Goal: Task Accomplishment & Management: Use online tool/utility

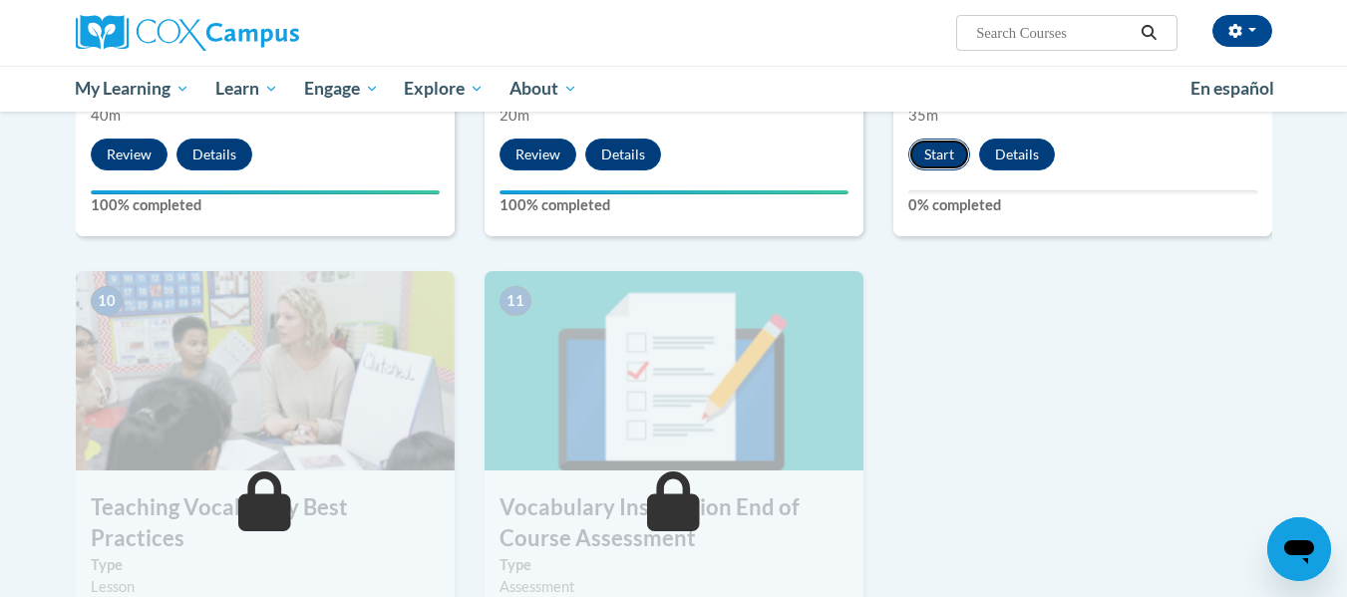
click at [947, 163] on button "Start" at bounding box center [940, 155] width 62 height 32
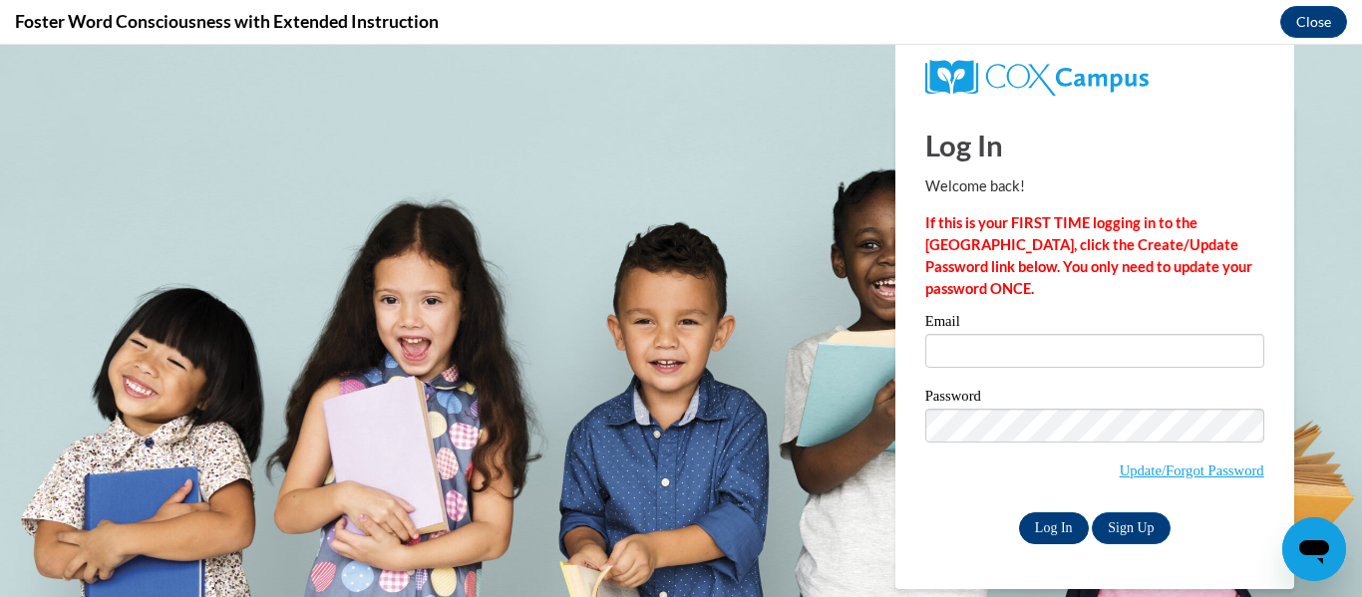
type input "jhuizeng@kusd.edu"
click at [1058, 536] on input "Log In" at bounding box center [1054, 529] width 70 height 32
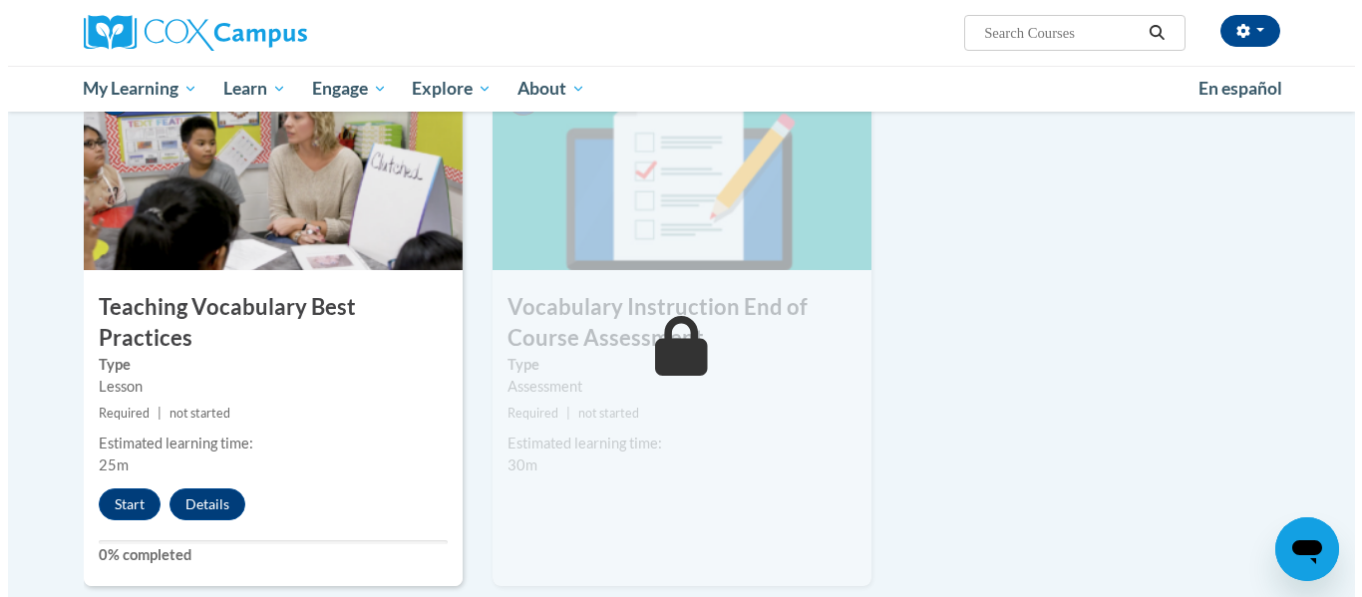
scroll to position [2103, 0]
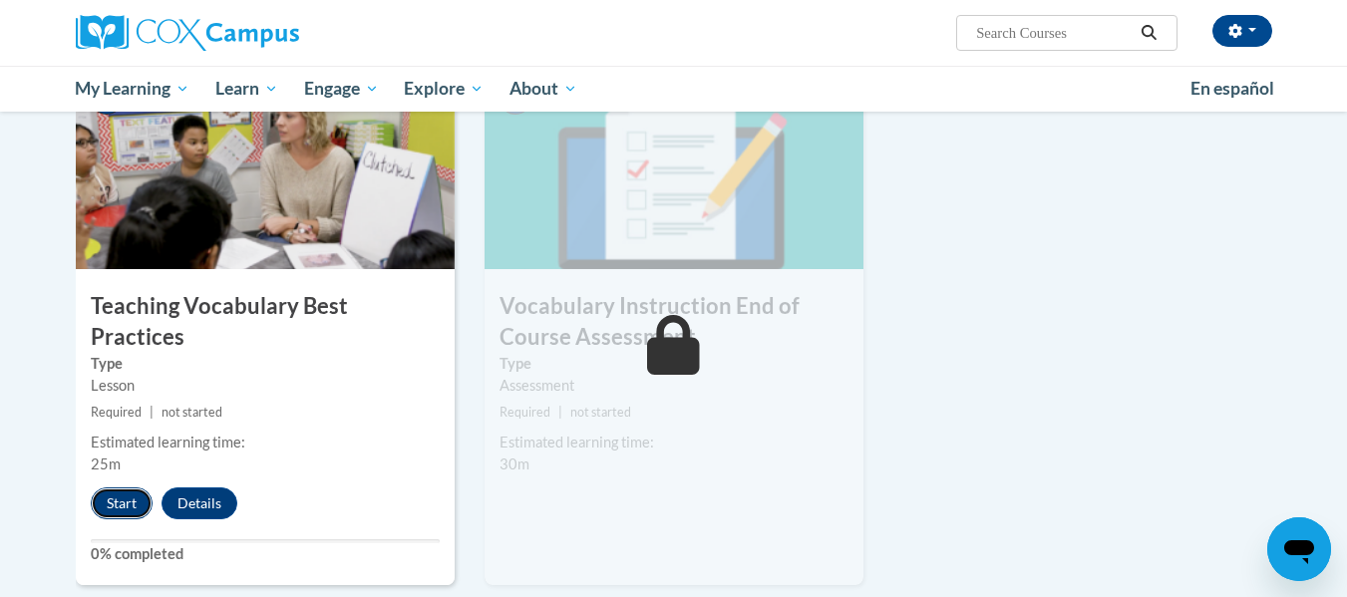
click at [122, 488] on button "Start" at bounding box center [122, 504] width 62 height 32
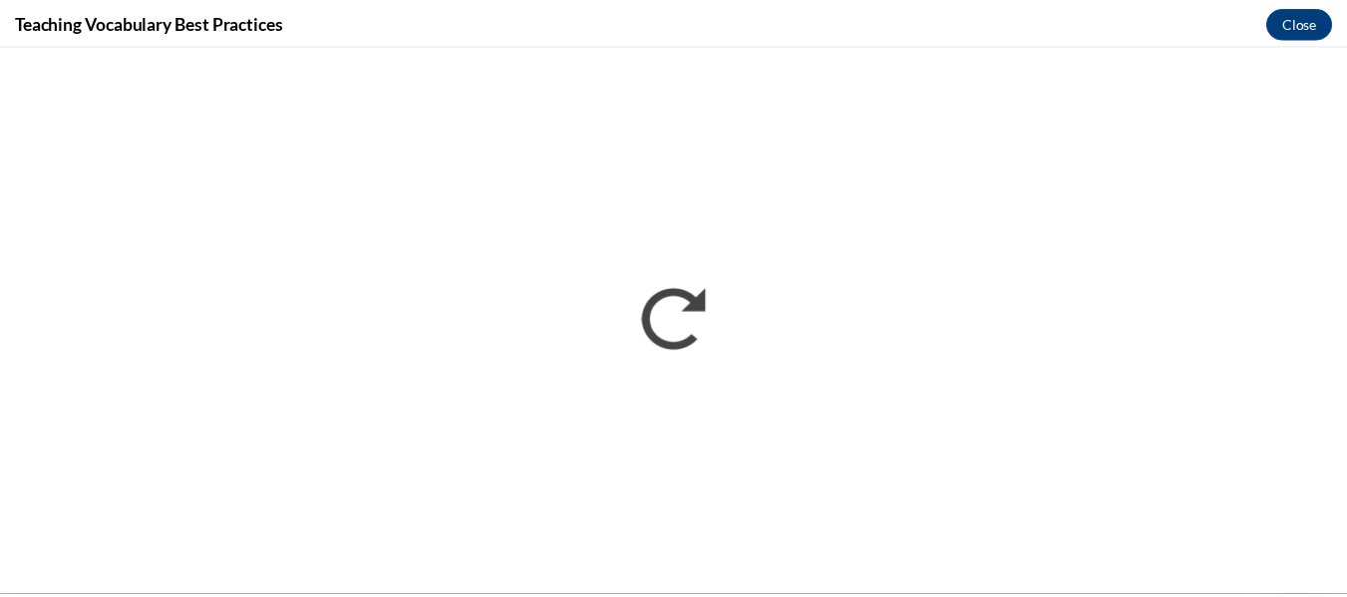
scroll to position [0, 0]
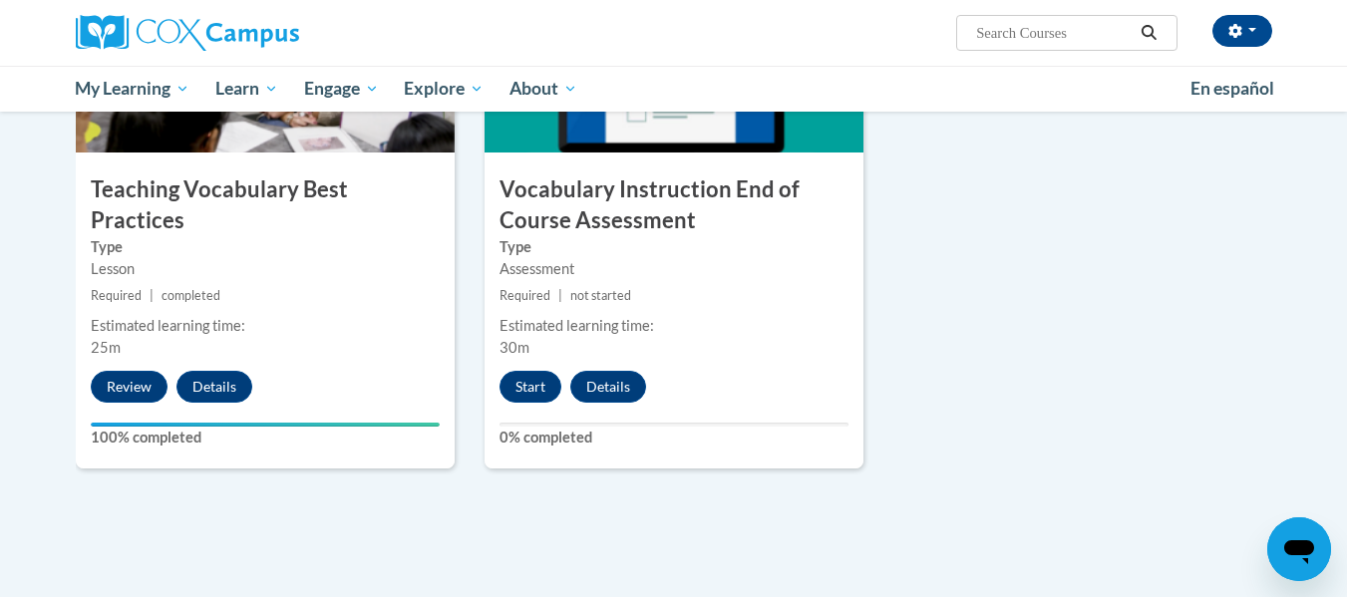
scroll to position [2220, 0]
